Goal: Transaction & Acquisition: Book appointment/travel/reservation

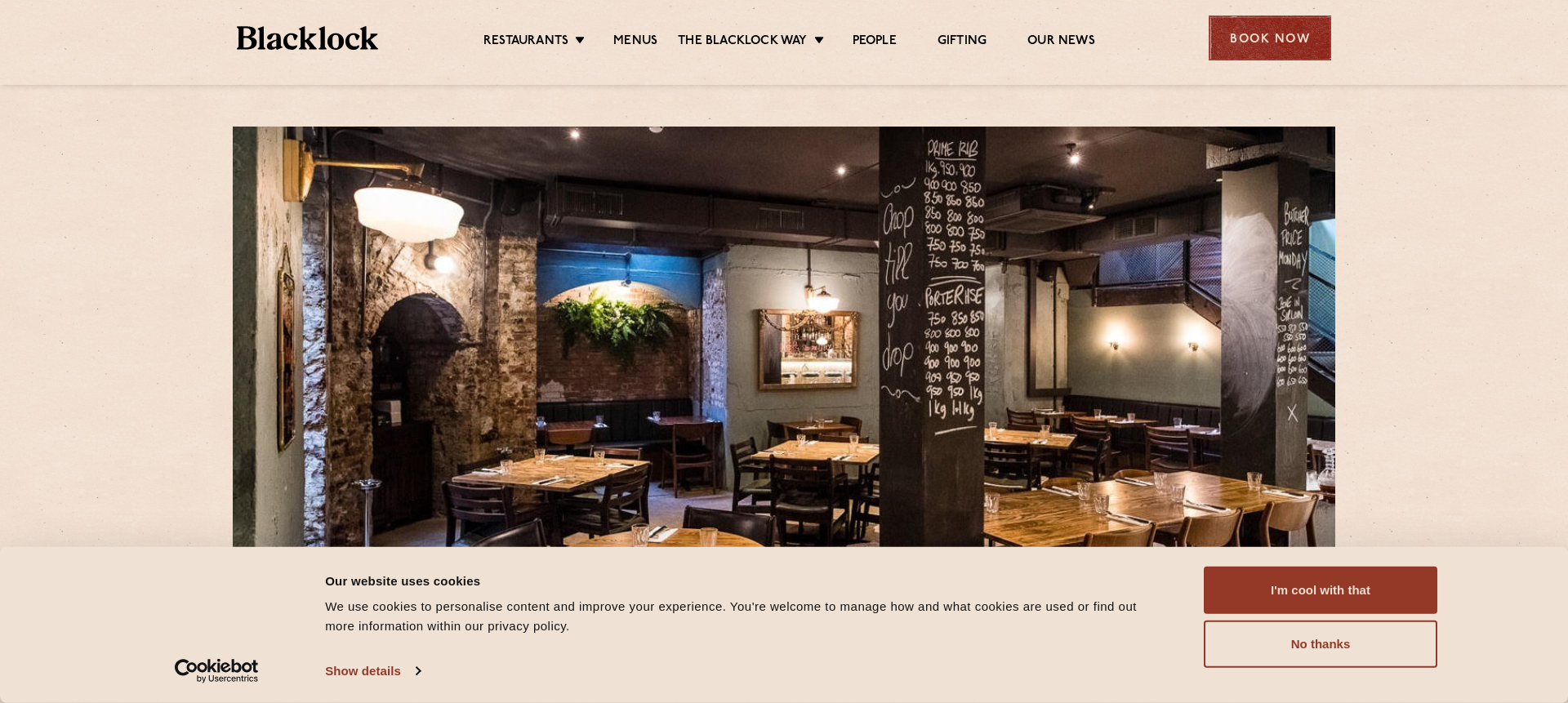
click at [1238, 49] on div "Book Now" at bounding box center [1269, 38] width 122 height 45
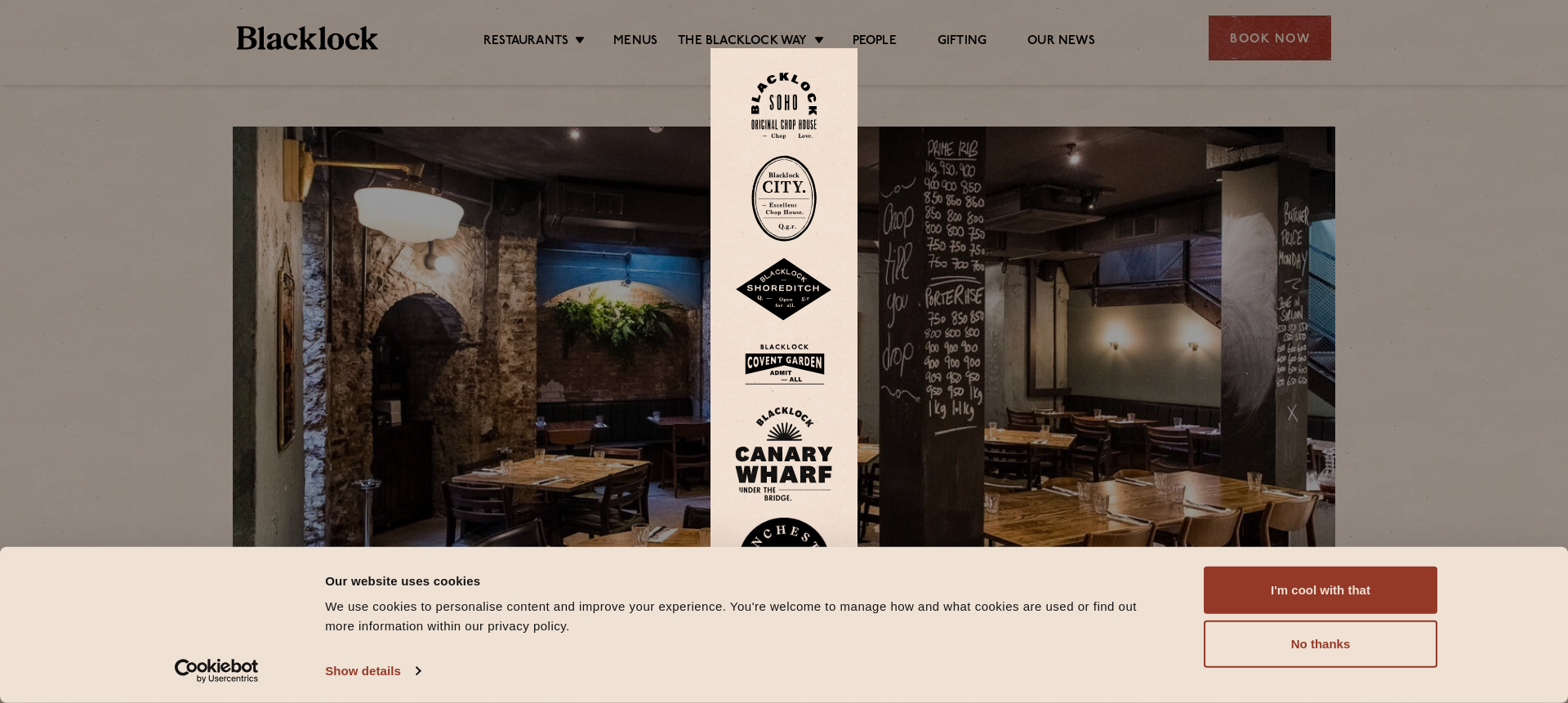
click at [790, 208] on img at bounding box center [784, 198] width 65 height 86
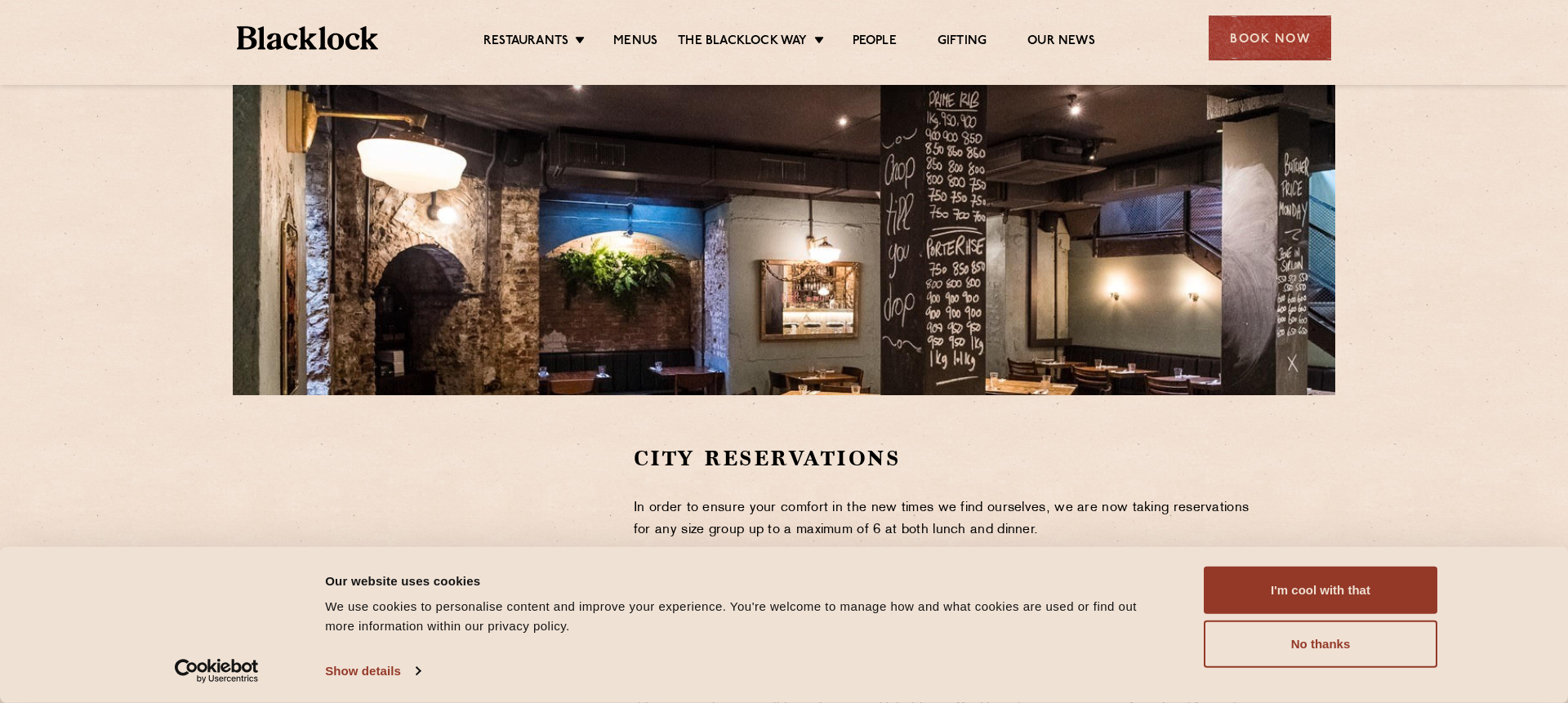
scroll to position [221, 0]
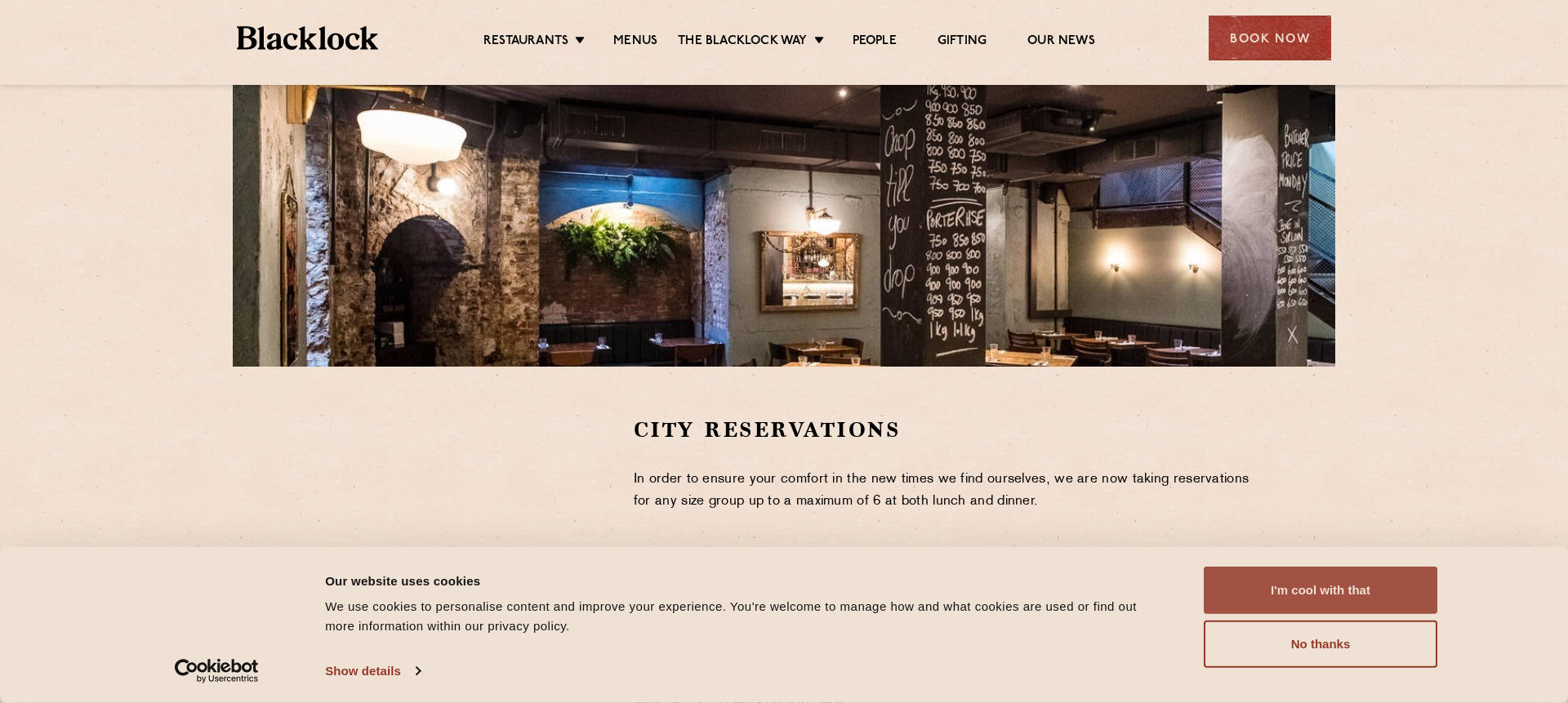
click at [1269, 592] on button "I'm cool with that" at bounding box center [1319, 590] width 233 height 47
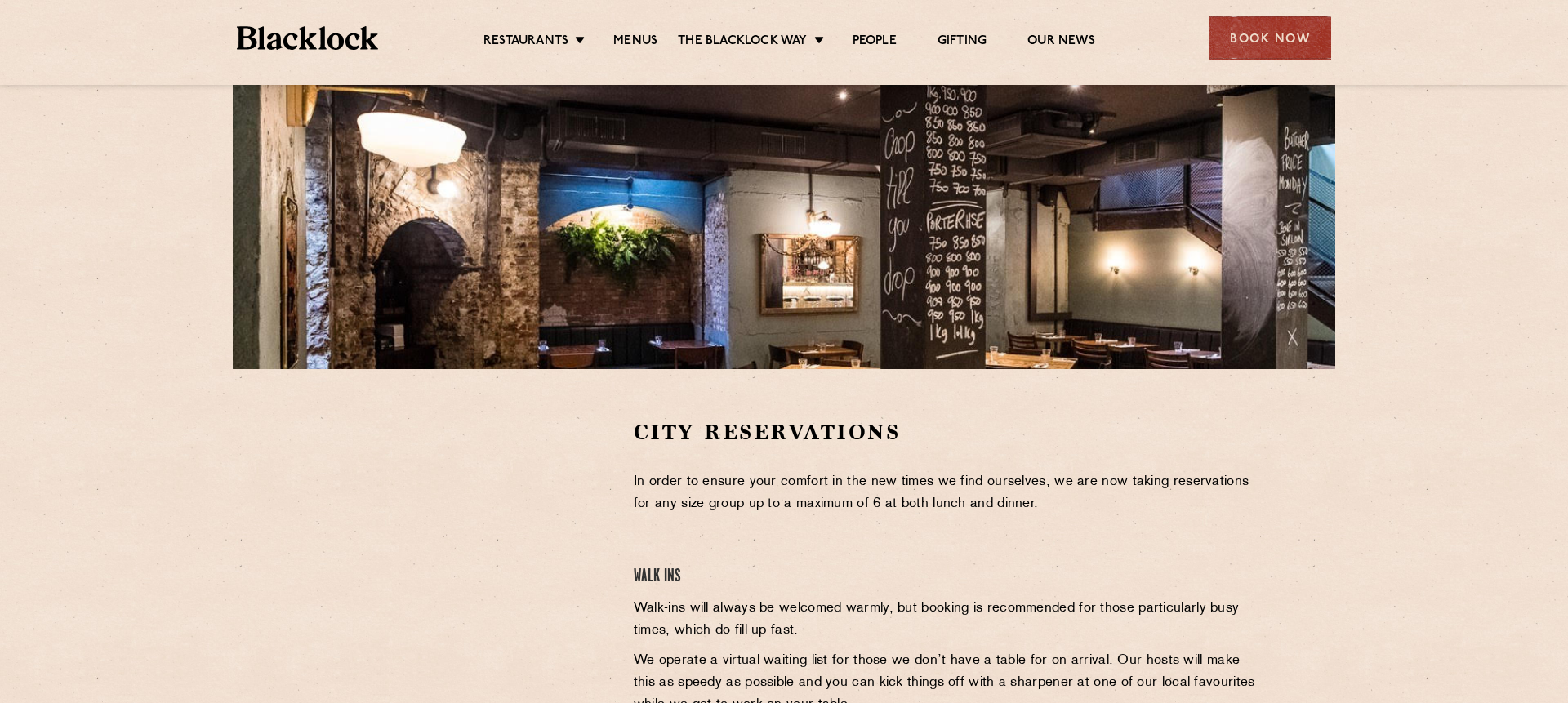
scroll to position [218, 0]
